Goal: Task Accomplishment & Management: Complete application form

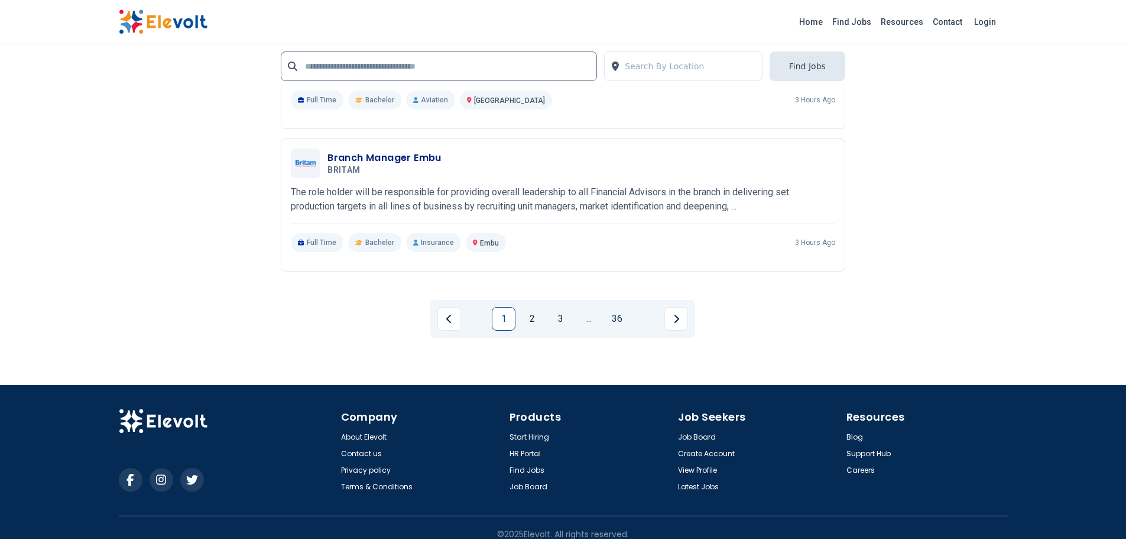
scroll to position [2808, 0]
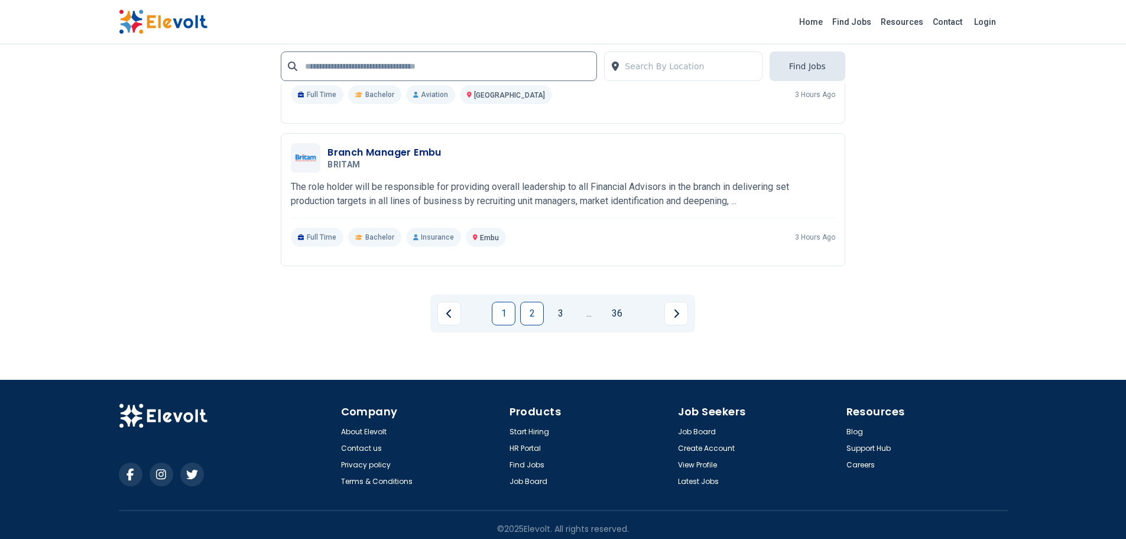
click at [528, 320] on link "2" at bounding box center [532, 314] width 24 height 24
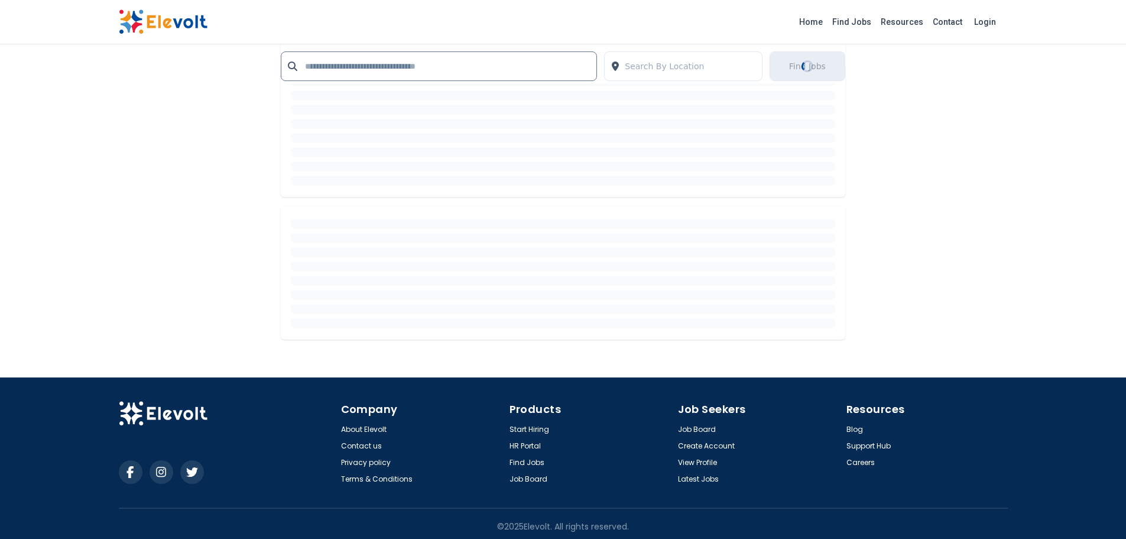
scroll to position [1317, 0]
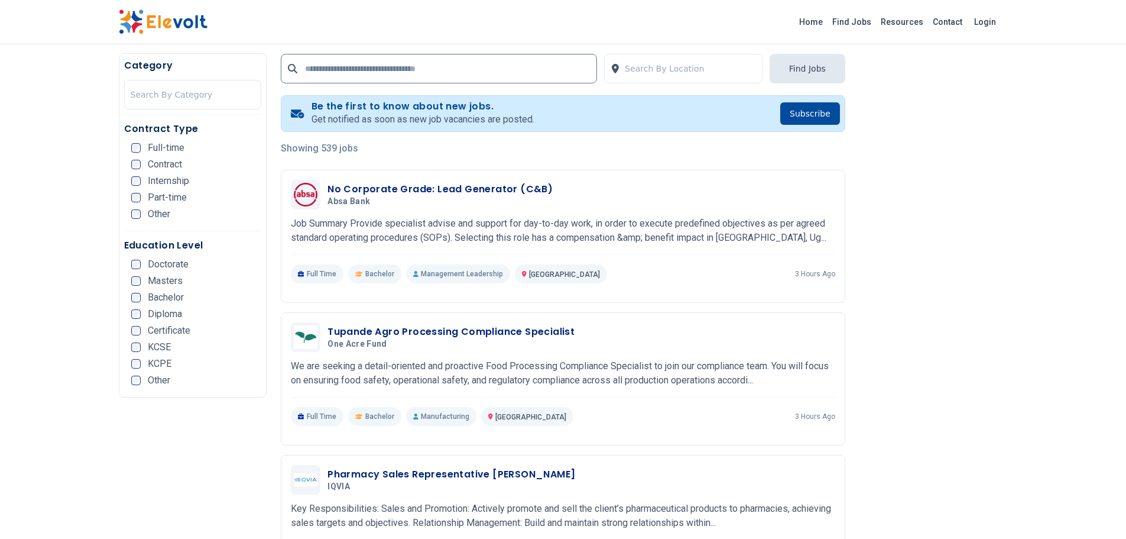
scroll to position [224, 0]
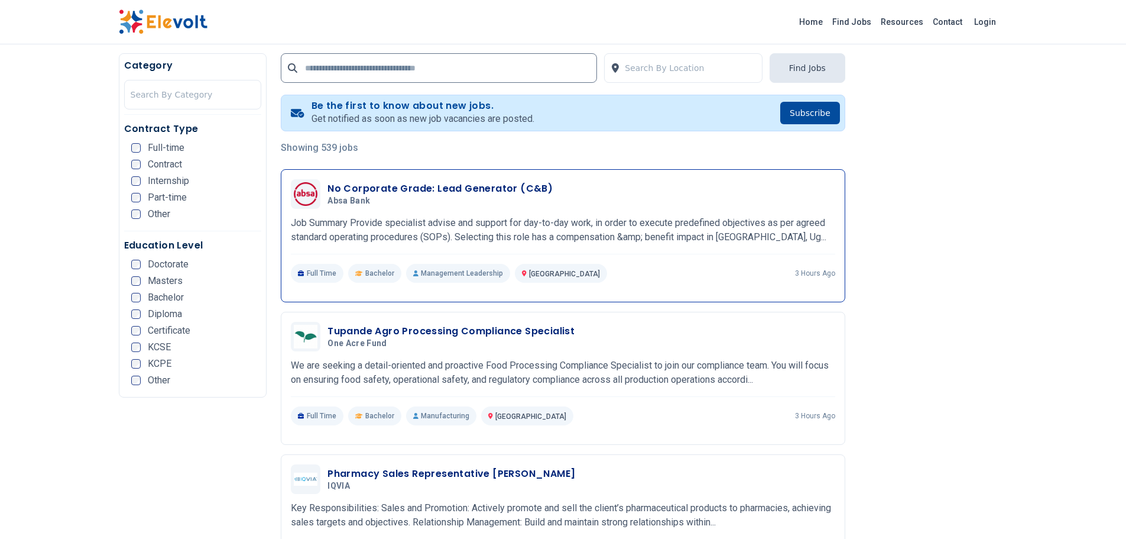
click at [536, 180] on div "No Corporate Grade: Lead Generator (C&B) Absa Bank 10/13/2025 11/12/2025" at bounding box center [563, 194] width 545 height 30
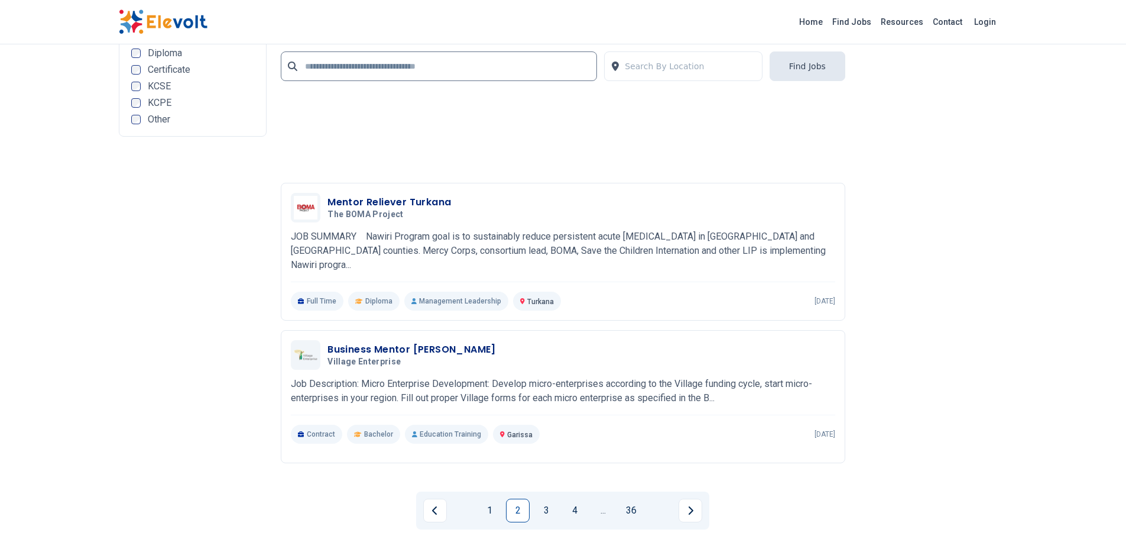
scroll to position [2502, 0]
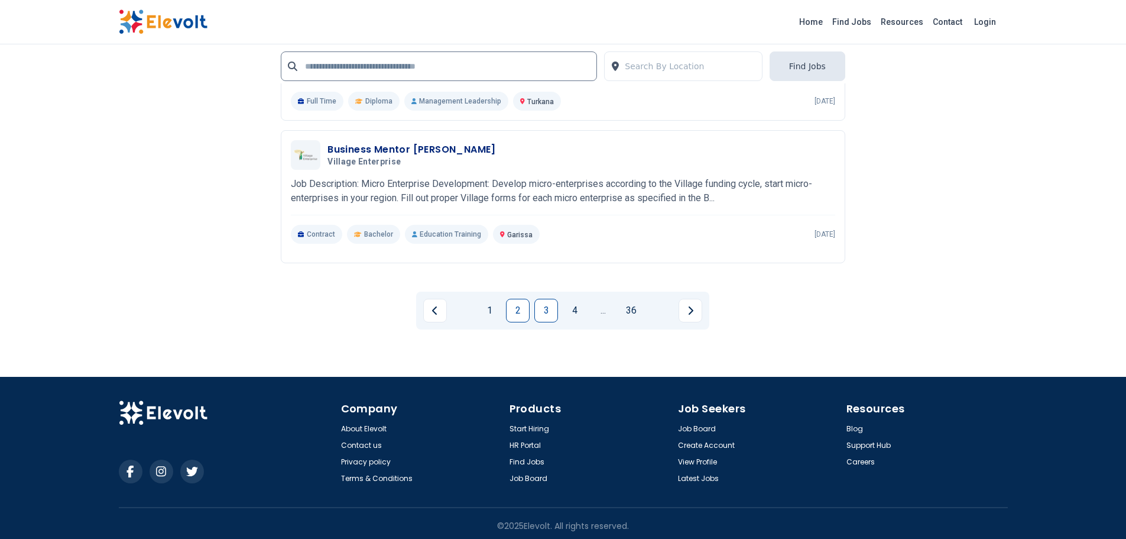
click at [549, 310] on link "3" at bounding box center [546, 311] width 24 height 24
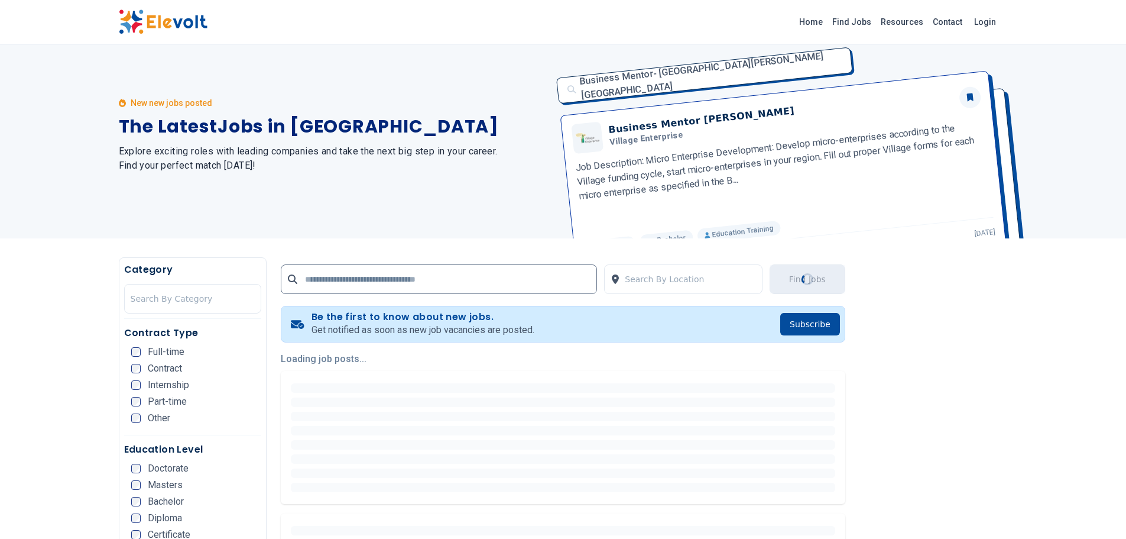
scroll to position [0, 0]
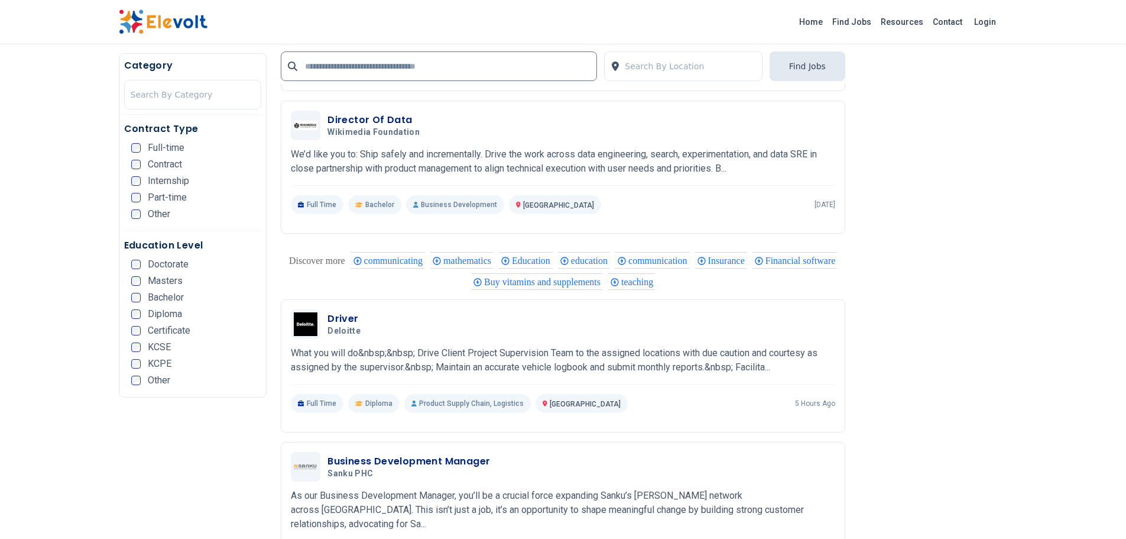
scroll to position [1500, 0]
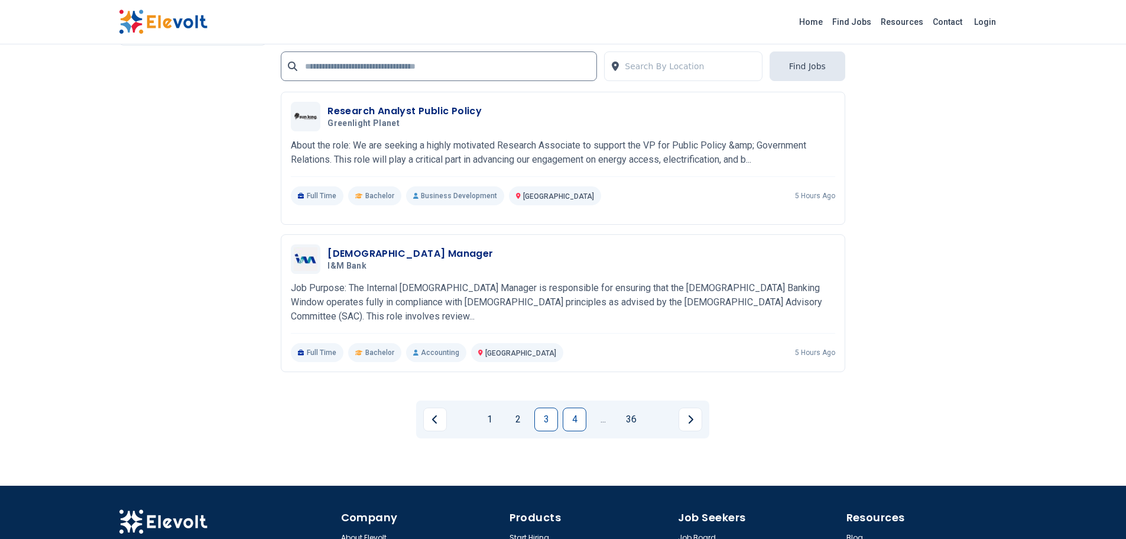
click at [575, 407] on link "4" at bounding box center [575, 419] width 24 height 24
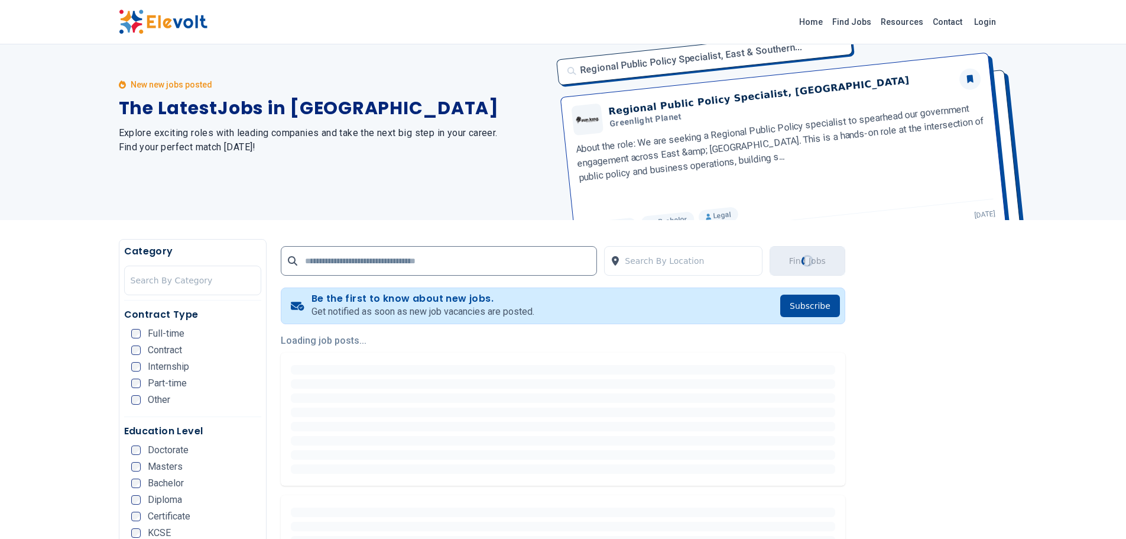
scroll to position [0, 0]
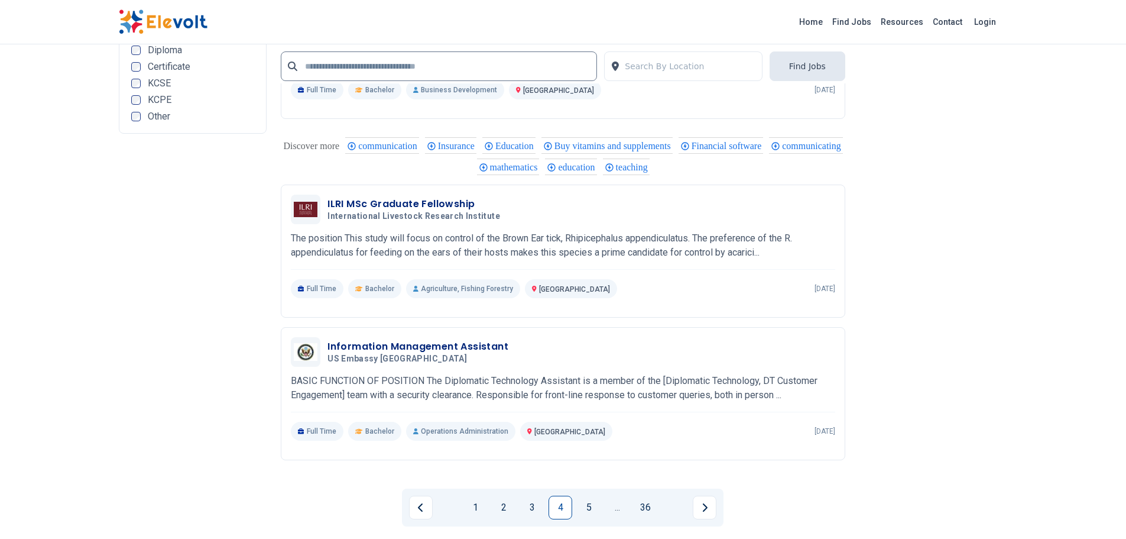
scroll to position [2352, 0]
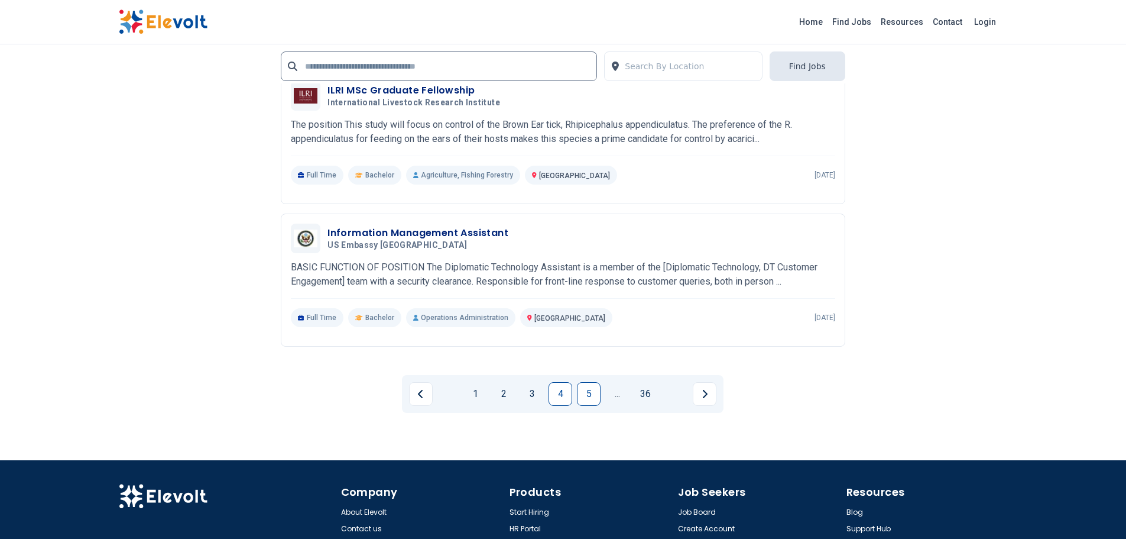
click at [589, 387] on link "5" at bounding box center [589, 394] width 24 height 24
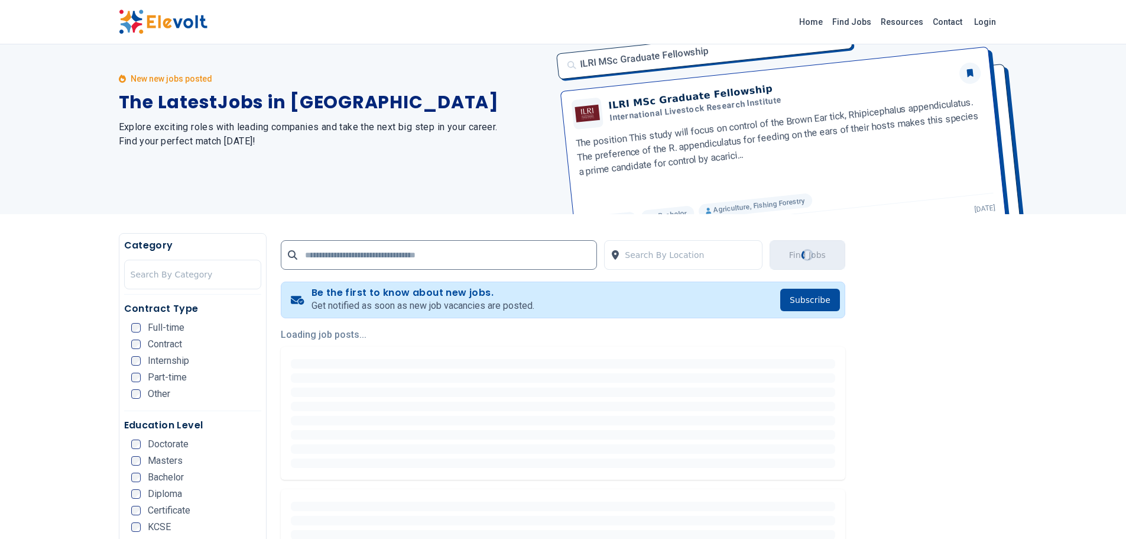
scroll to position [0, 0]
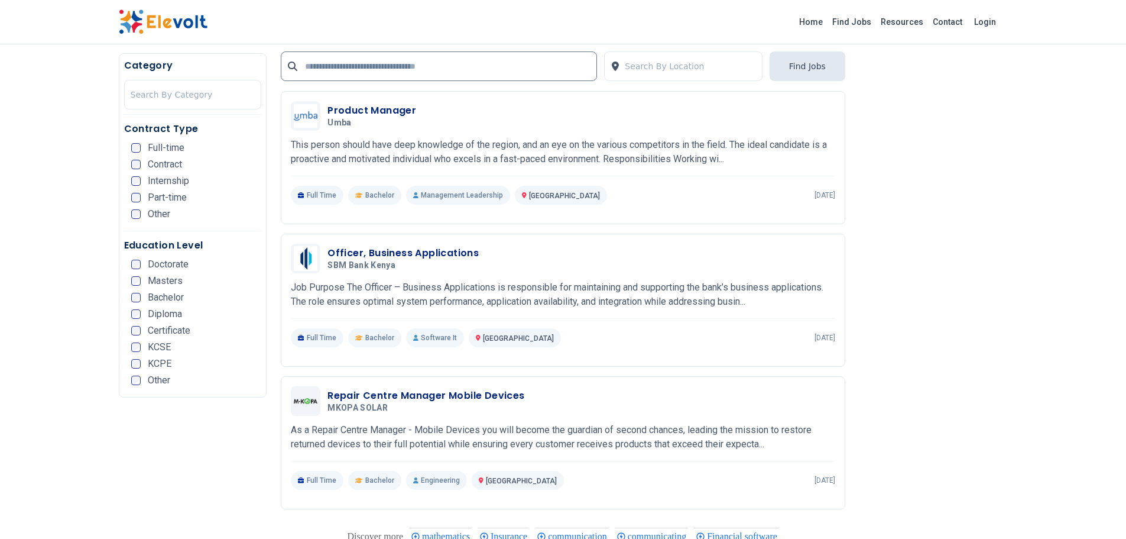
scroll to position [1840, 0]
click at [643, 293] on p "Job Purpose The Officer – Business Applications is responsible for maintaining …" at bounding box center [563, 293] width 545 height 28
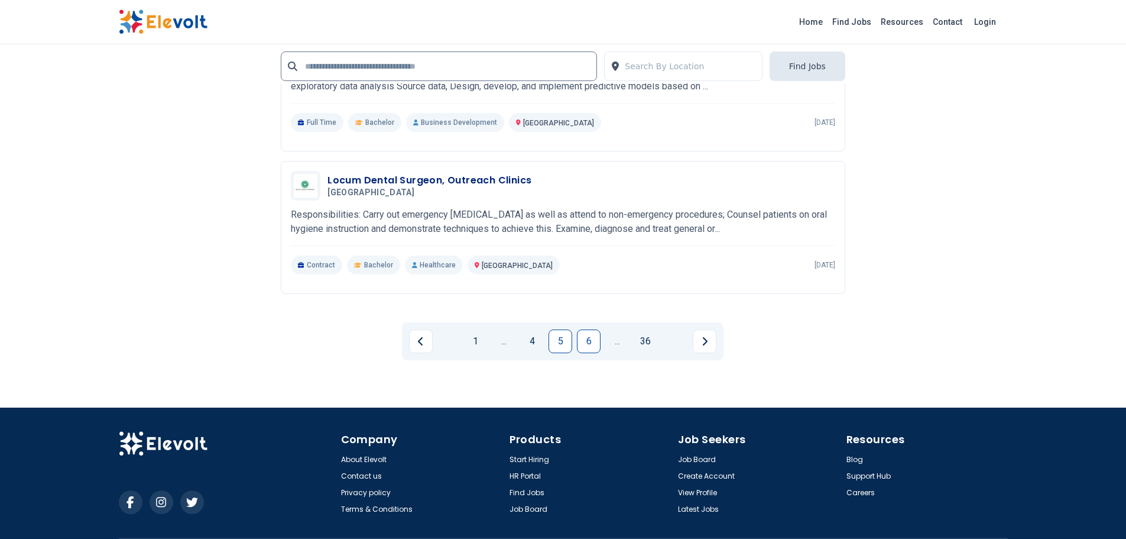
click at [594, 348] on link "6" at bounding box center [589, 341] width 24 height 24
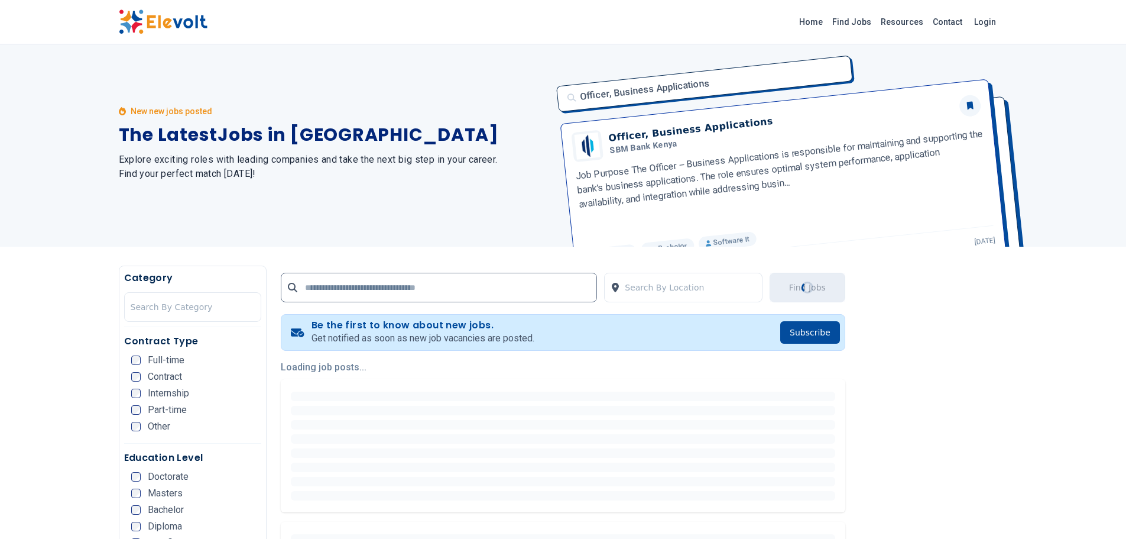
scroll to position [0, 0]
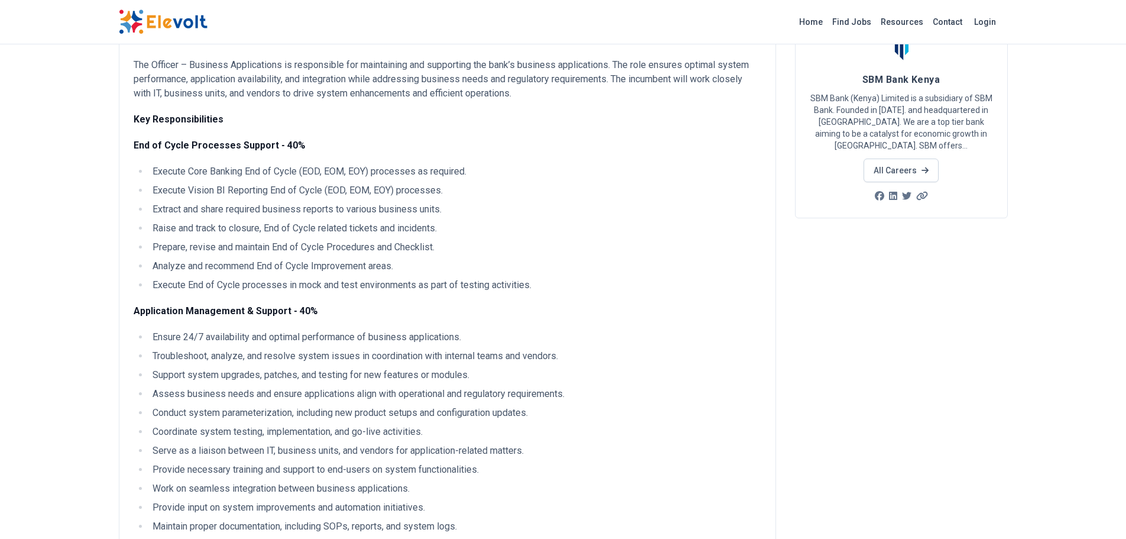
scroll to position [101, 0]
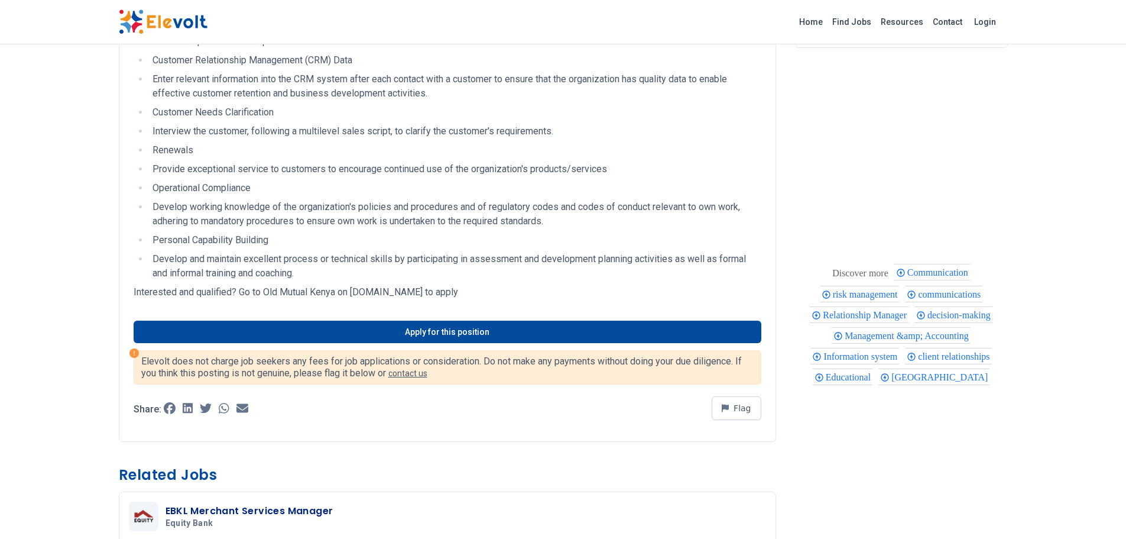
scroll to position [276, 0]
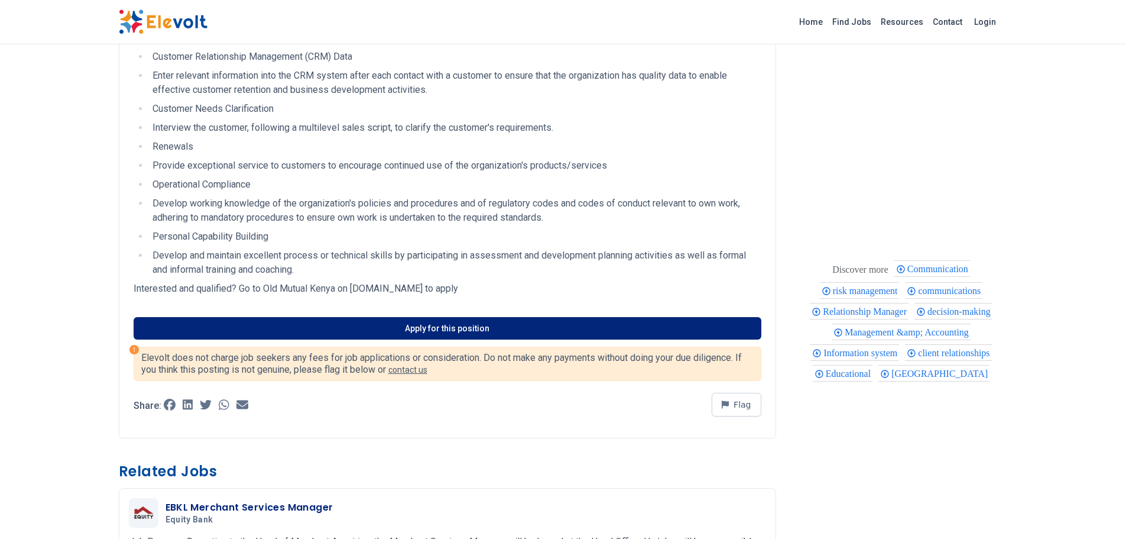
click at [415, 327] on link "Apply for this position" at bounding box center [448, 328] width 628 height 22
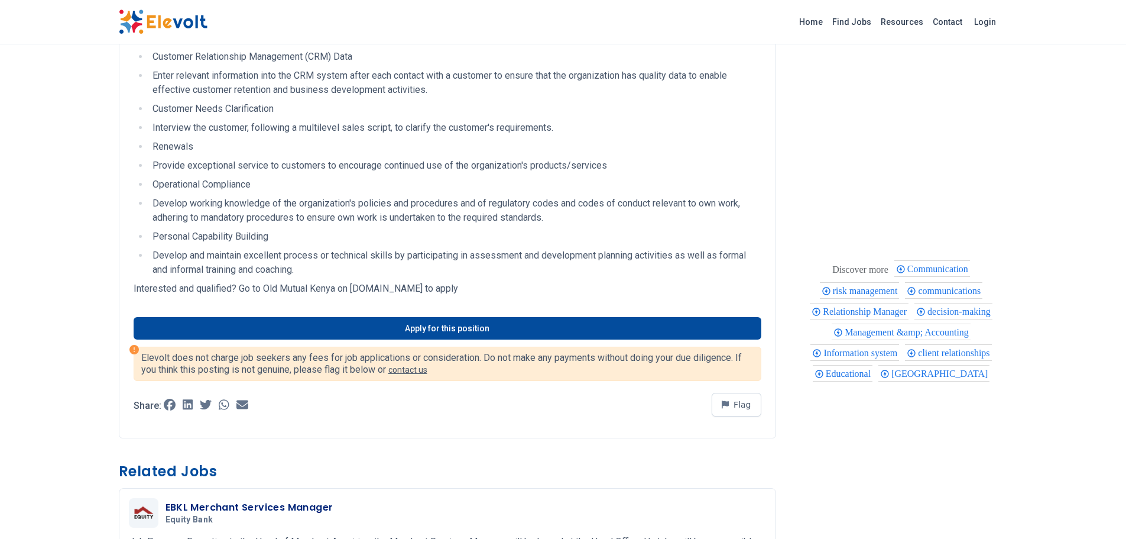
scroll to position [0, 0]
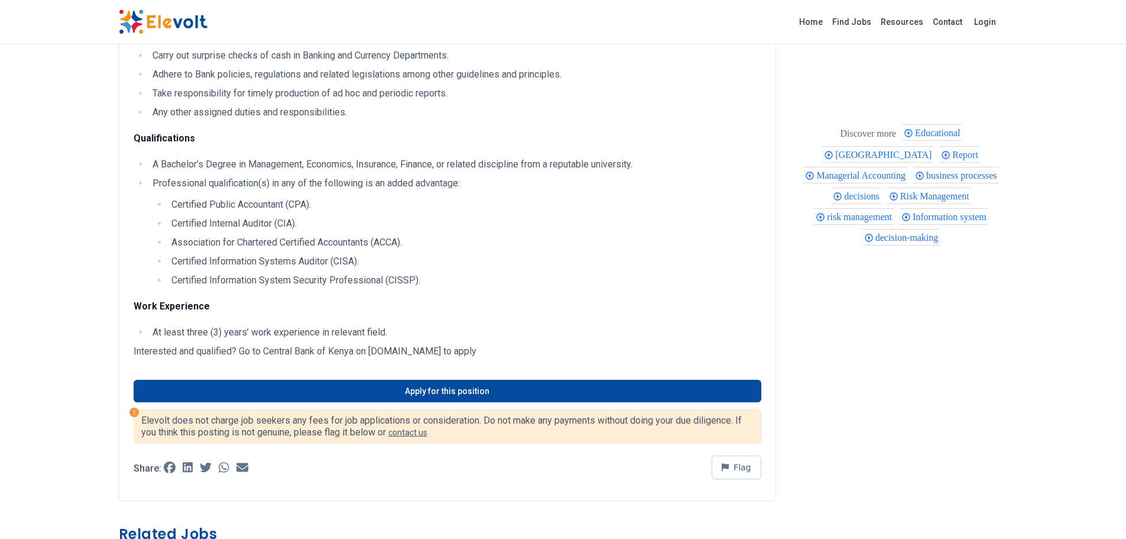
scroll to position [416, 0]
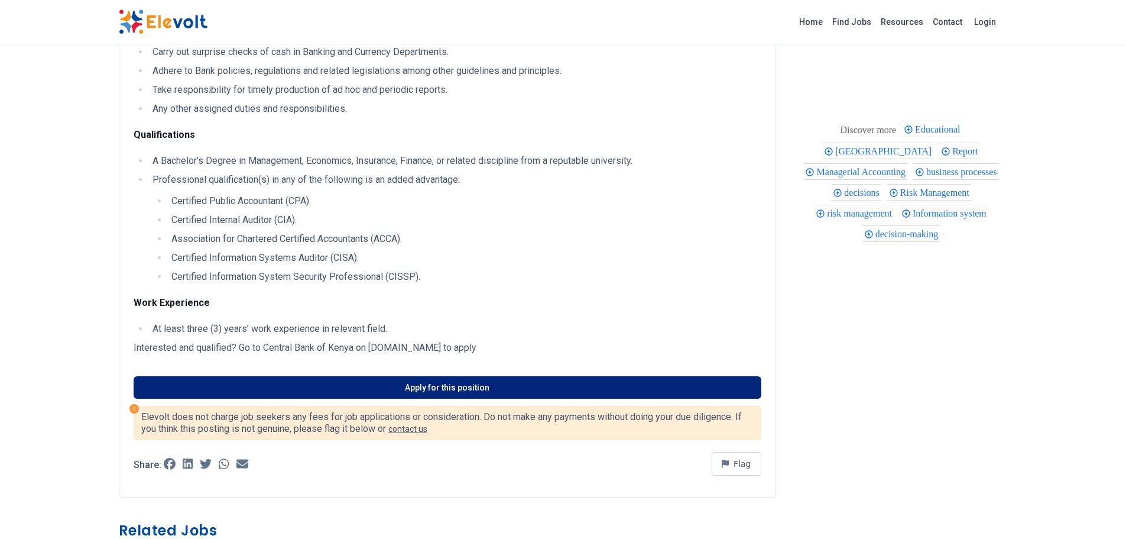
click at [569, 384] on link "Apply for this position" at bounding box center [448, 387] width 628 height 22
